Goal: Task Accomplishment & Management: Manage account settings

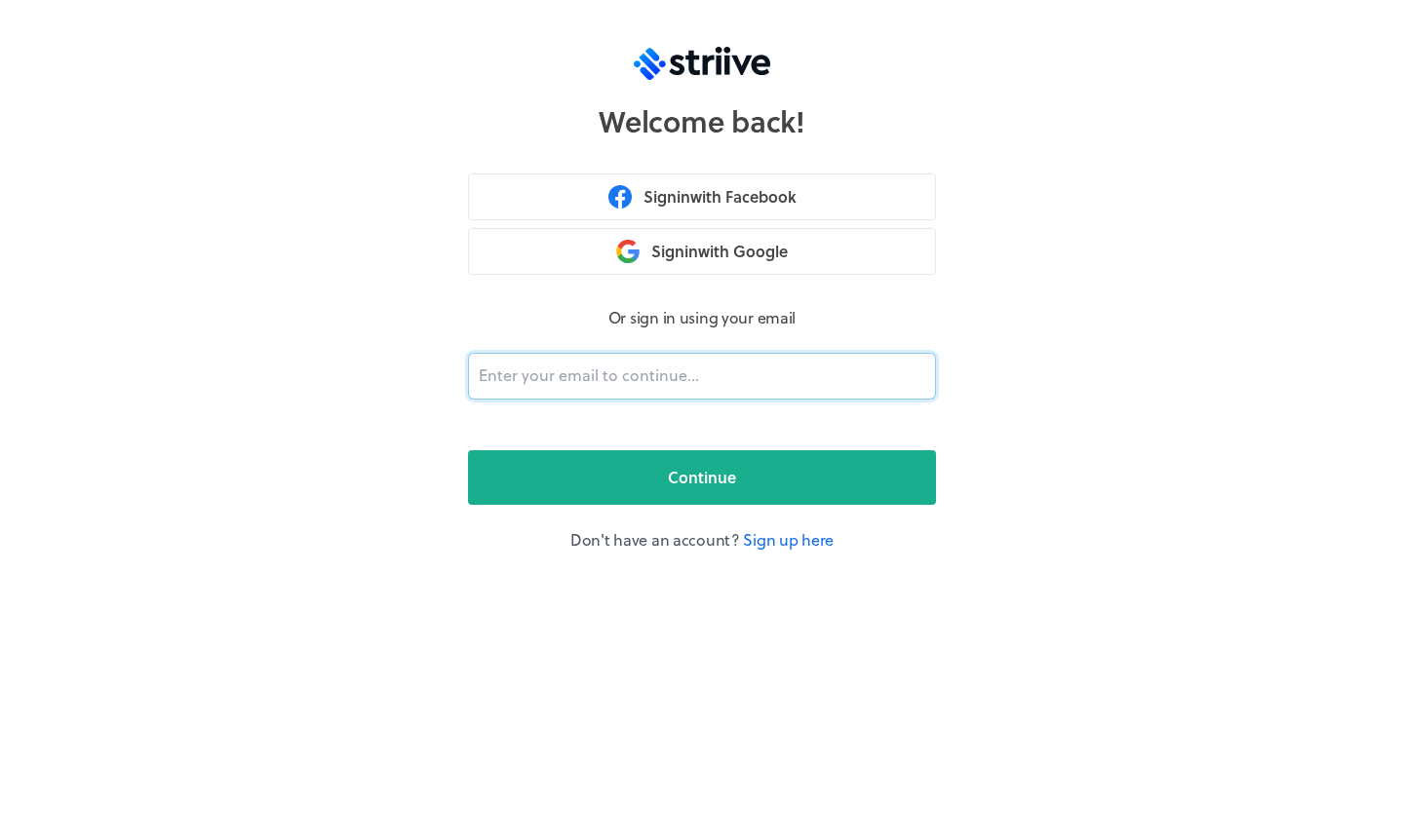
click at [645, 376] on input "email" at bounding box center [702, 376] width 468 height 47
type input "Jessw2173@icloud.com"
click at [702, 477] on button "Continue" at bounding box center [702, 477] width 468 height 55
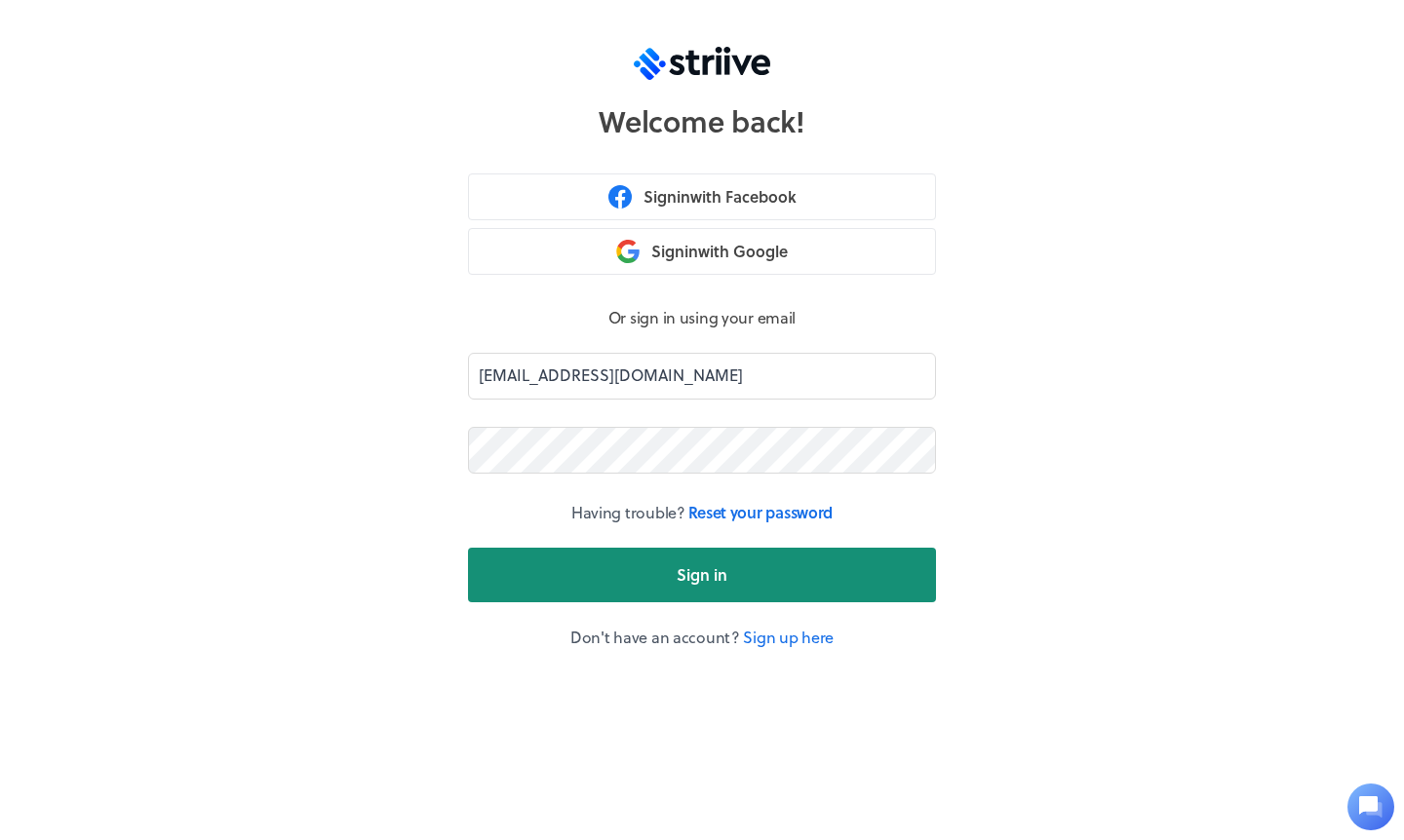
click at [627, 568] on button "Sign in" at bounding box center [702, 574] width 468 height 55
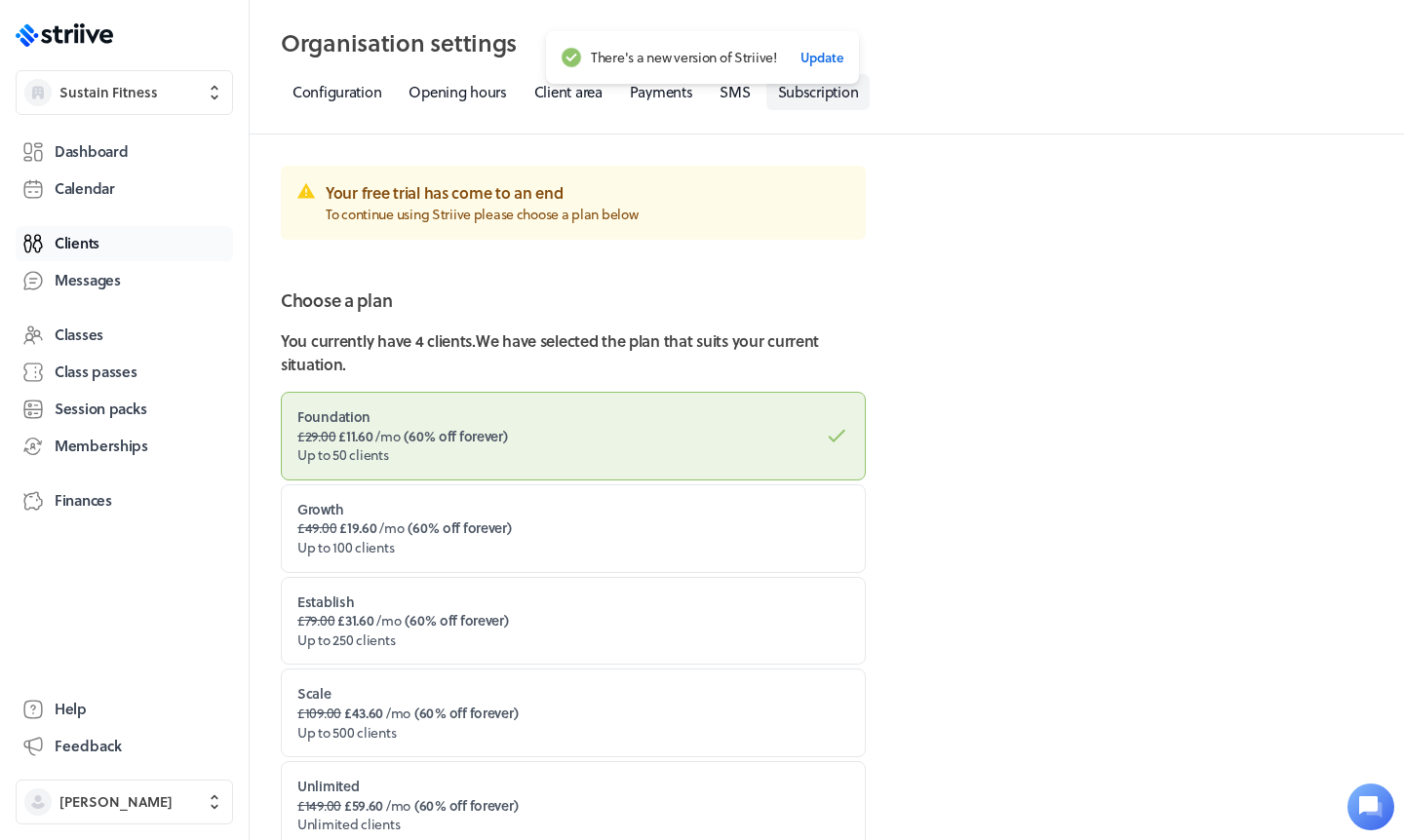
click at [100, 251] on link "Clients" at bounding box center [125, 243] width 218 height 35
click at [546, 92] on link "Client area" at bounding box center [569, 92] width 92 height 36
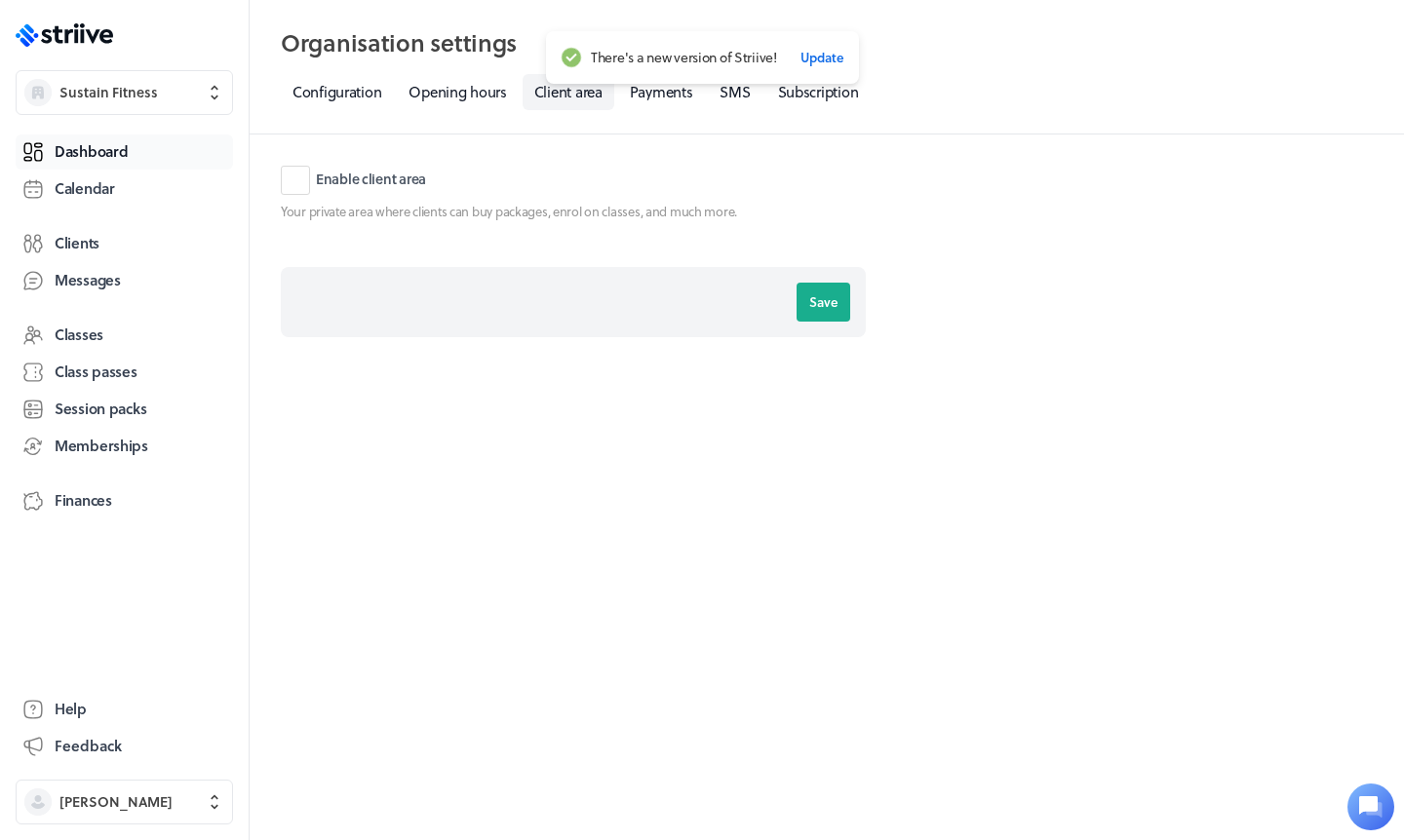
click at [178, 158] on link "Dashboard" at bounding box center [125, 152] width 218 height 35
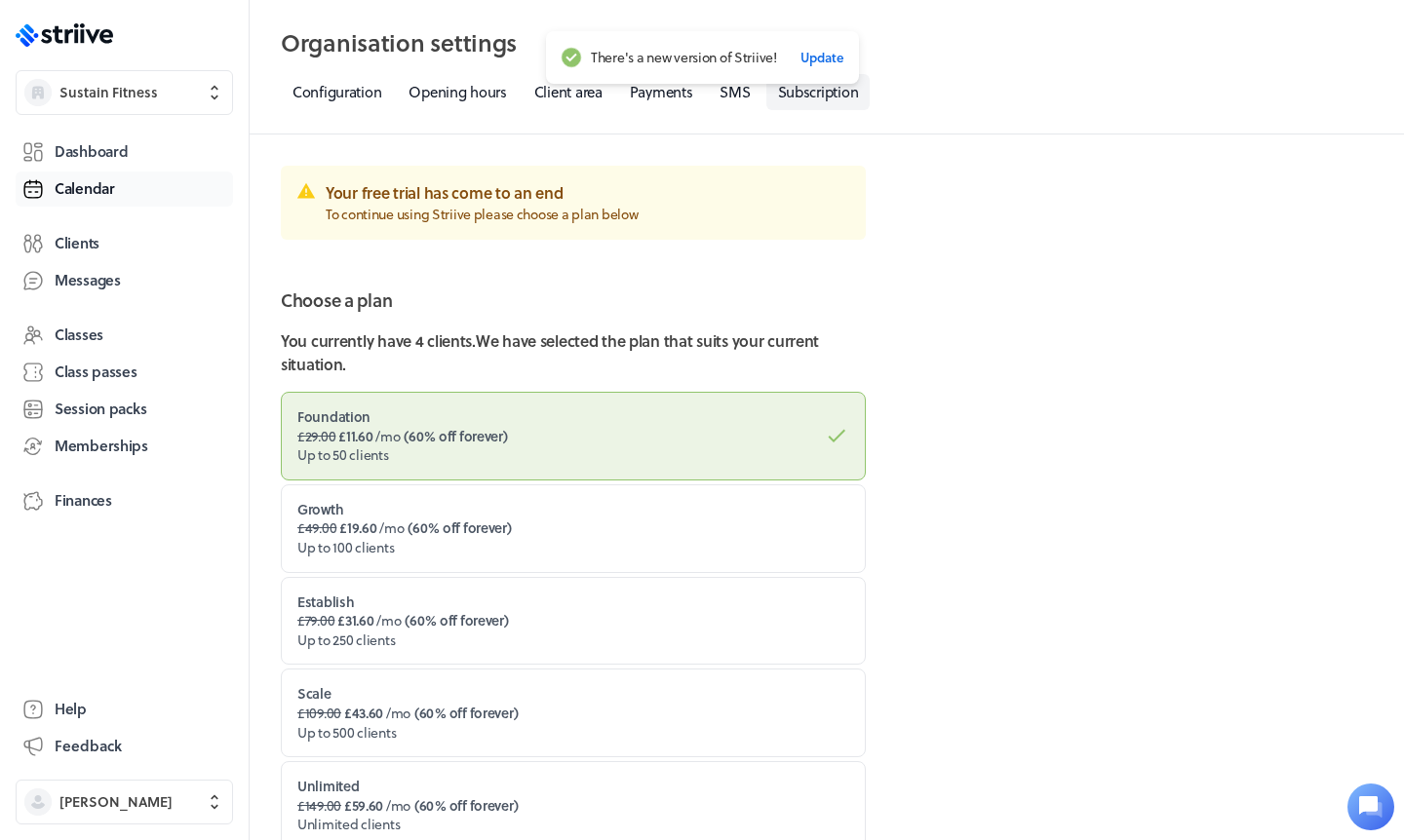
click at [137, 188] on link "Calendar" at bounding box center [125, 189] width 218 height 35
click at [111, 253] on link "Clients" at bounding box center [125, 243] width 218 height 35
click at [389, 440] on span "£29.00 £11.60 /mo" at bounding box center [349, 435] width 102 height 20
click at [0, 0] on input "Foundation £29.00 £11.60 /mo ( 60% off forever ) Up to 50 clients" at bounding box center [0, 0] width 0 height 0
click at [389, 440] on span "£29.00 £11.60 /mo" at bounding box center [349, 435] width 102 height 20
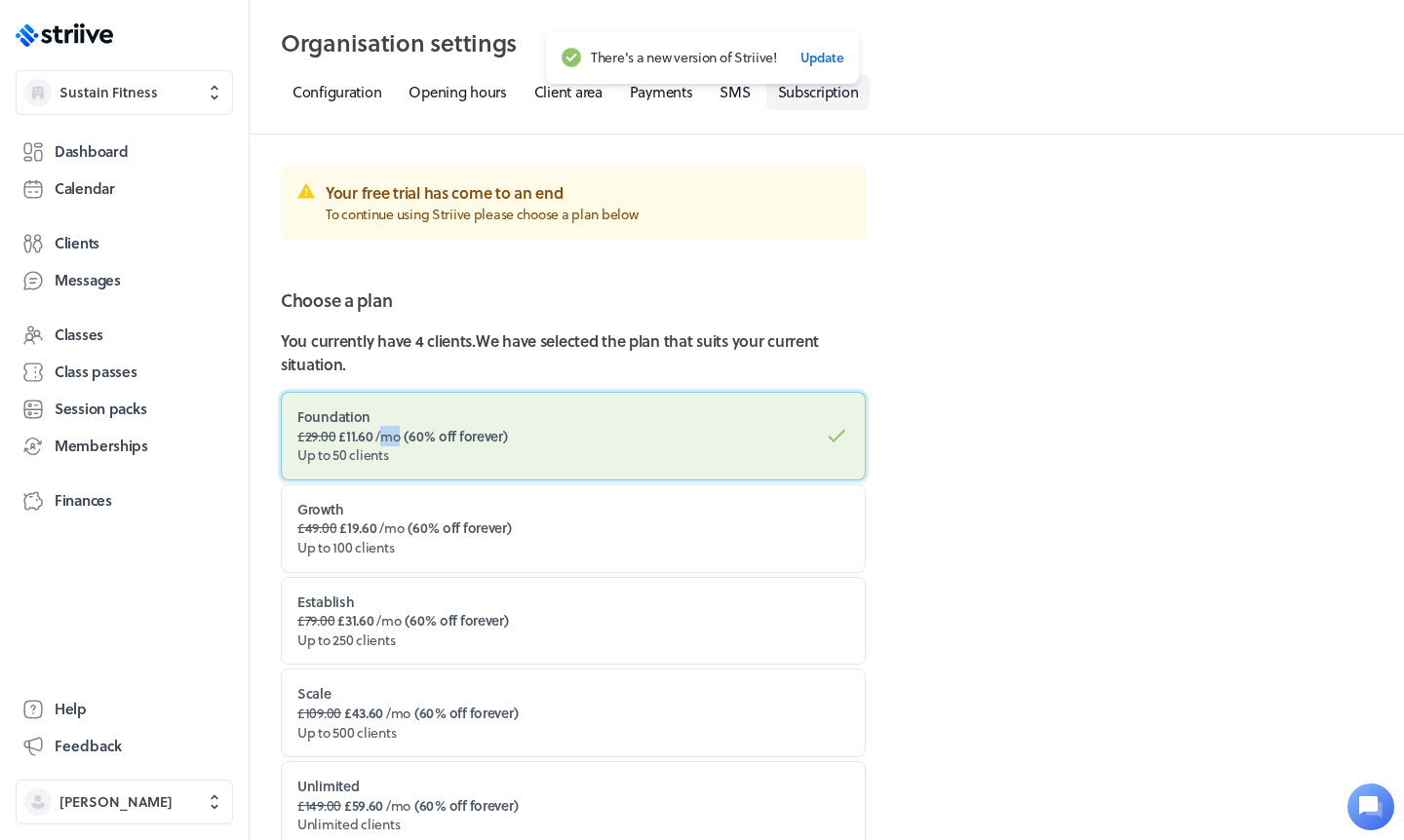
click at [0, 0] on input "Foundation £29.00 £11.60 /mo ( 60% off forever ) Up to 50 clients" at bounding box center [0, 0] width 0 height 0
click at [832, 432] on label "Foundation £29.00 £11.60 /mo ( 60% off forever ) Up to 50 clients" at bounding box center [573, 435] width 585 height 89
click at [0, 0] on input "Foundation £29.00 £11.60 /mo ( 60% off forever ) Up to 50 clients" at bounding box center [0, 0] width 0 height 0
click at [109, 439] on span "Memberships" at bounding box center [102, 445] width 94 height 20
click at [547, 91] on link "Client area" at bounding box center [569, 92] width 92 height 36
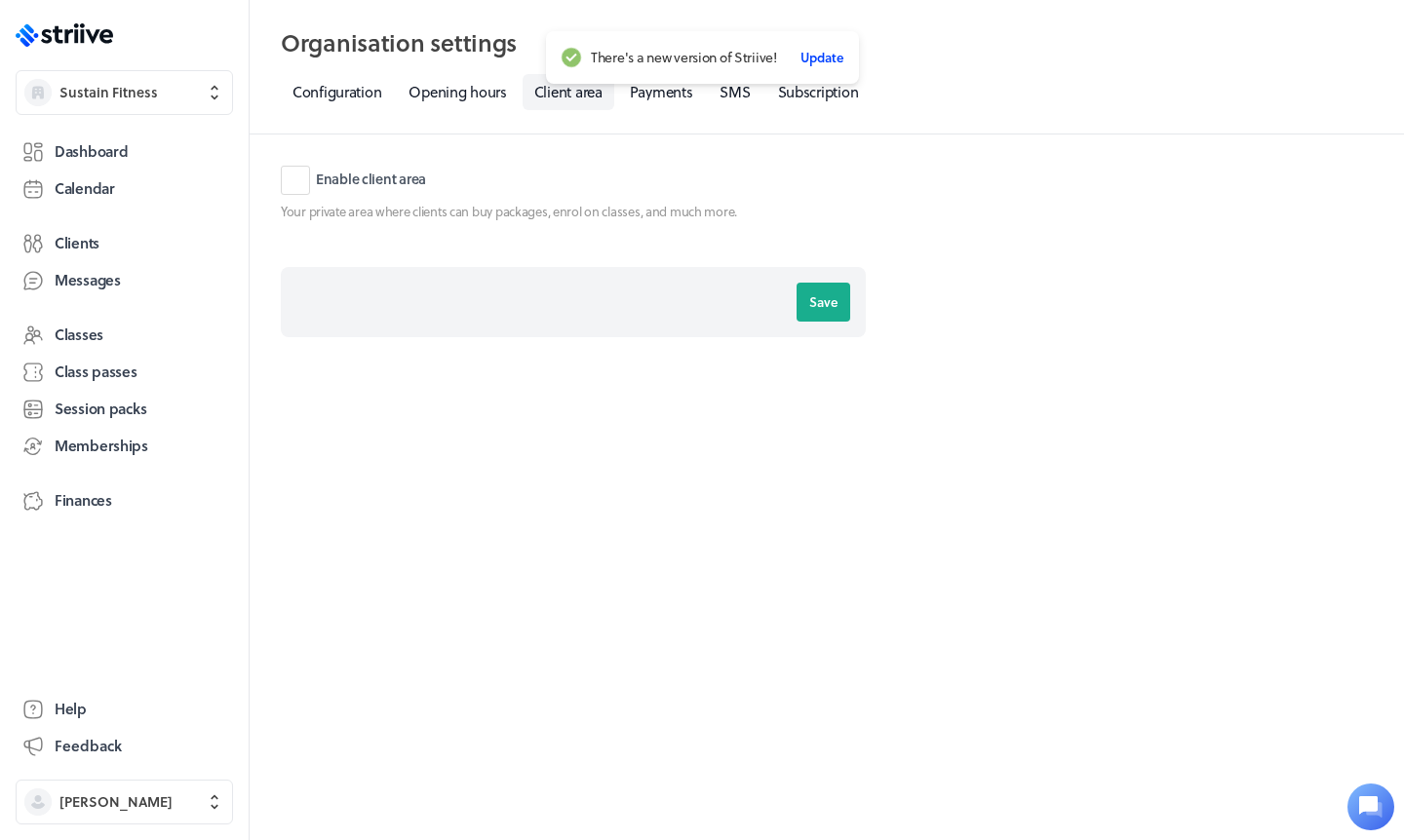
click at [813, 58] on span "Update" at bounding box center [820, 58] width 43 height 18
